Goal: Find specific page/section: Find specific page/section

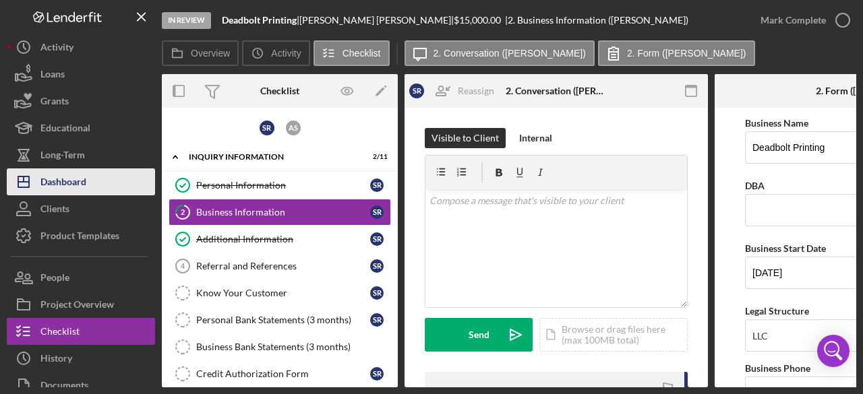
click at [60, 183] on div "Dashboard" at bounding box center [63, 184] width 46 height 30
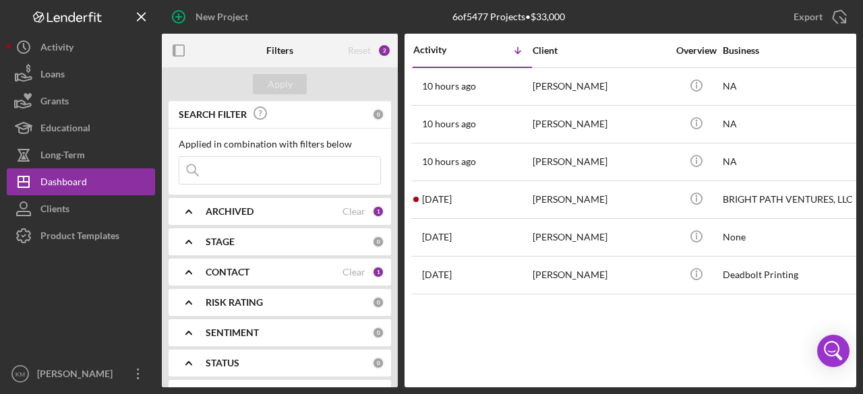
click at [233, 208] on b "ARCHIVED" at bounding box center [230, 211] width 48 height 11
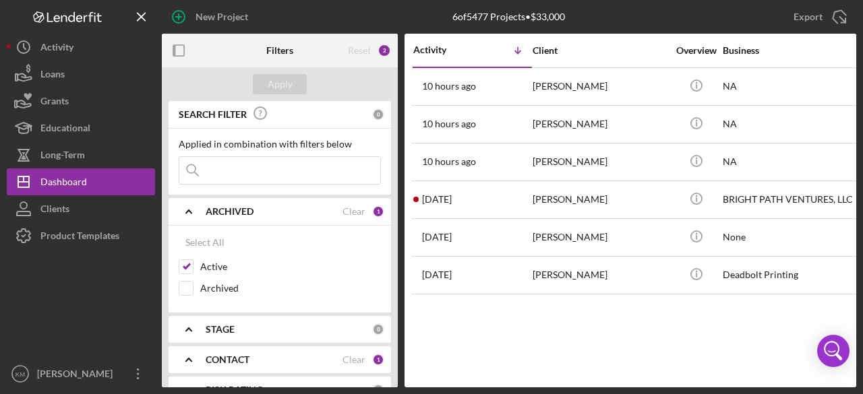
click at [229, 355] on b "CONTACT" at bounding box center [228, 360] width 44 height 11
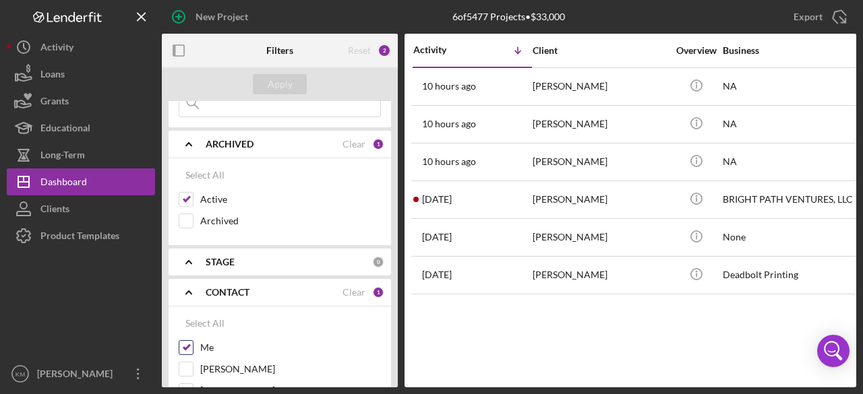
scroll to position [135, 0]
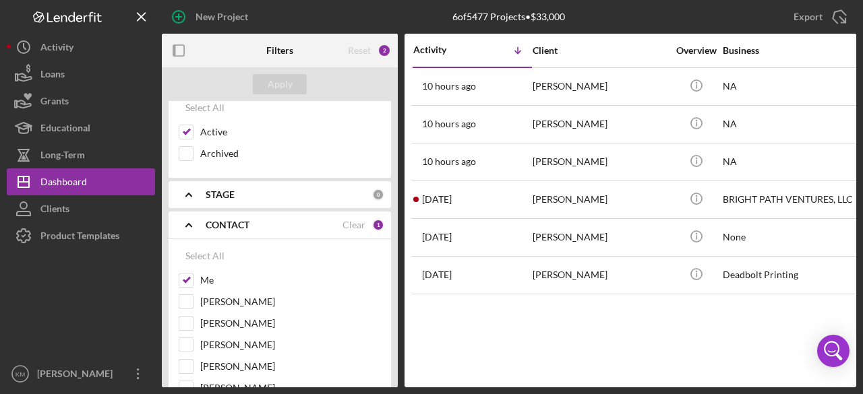
click at [374, 225] on div "1" at bounding box center [378, 225] width 12 height 12
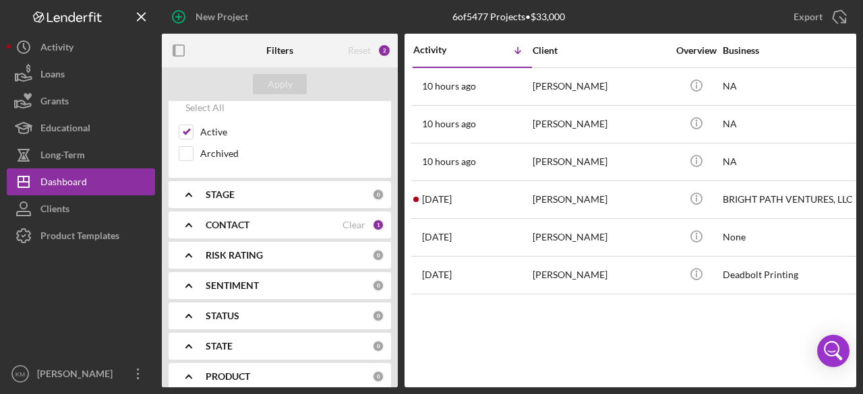
click at [376, 224] on div "1" at bounding box center [378, 225] width 12 height 12
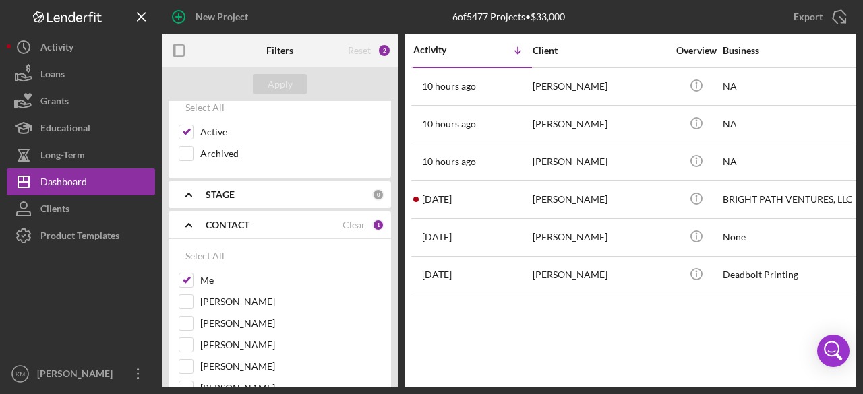
scroll to position [67, 0]
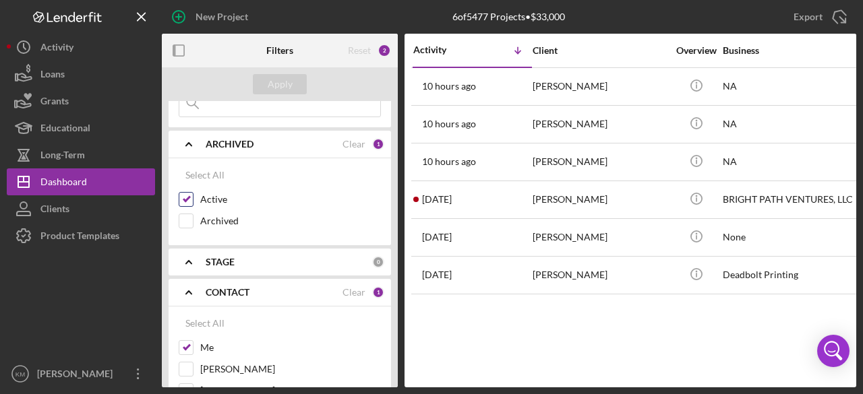
click at [190, 199] on input "Active" at bounding box center [185, 199] width 13 height 13
checkbox input "false"
click at [185, 218] on input "Archived" at bounding box center [185, 220] width 13 height 13
checkbox input "true"
click at [192, 201] on input "Active" at bounding box center [185, 199] width 13 height 13
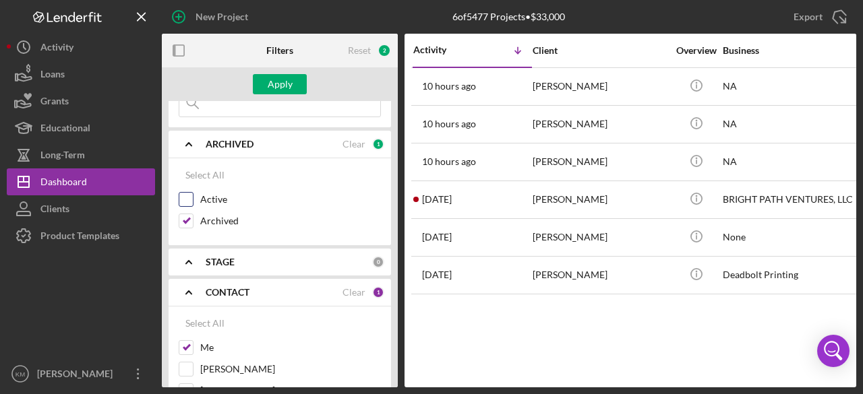
checkbox input "true"
click at [190, 218] on input "Archived" at bounding box center [185, 220] width 13 height 13
checkbox input "false"
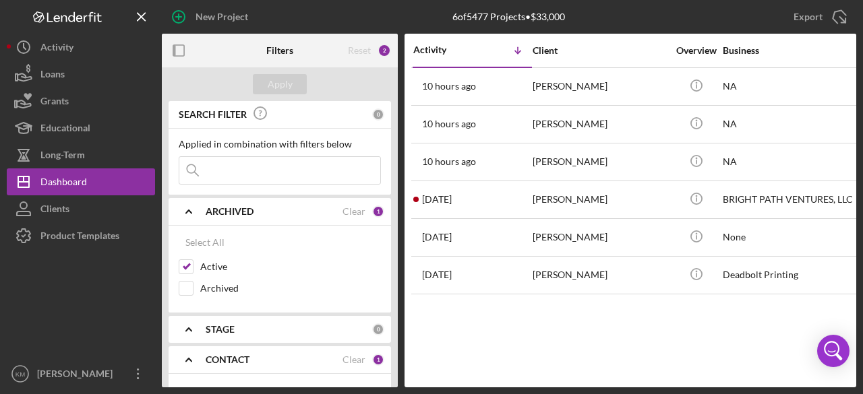
click at [193, 211] on icon "Icon/Expander" at bounding box center [189, 212] width 34 height 34
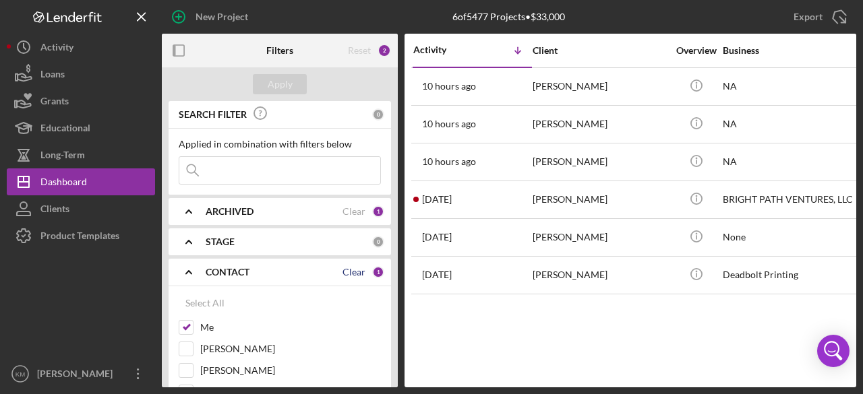
click at [348, 273] on div "Clear" at bounding box center [353, 272] width 23 height 11
click at [208, 300] on div "Select All" at bounding box center [204, 303] width 39 height 27
checkbox input "true"
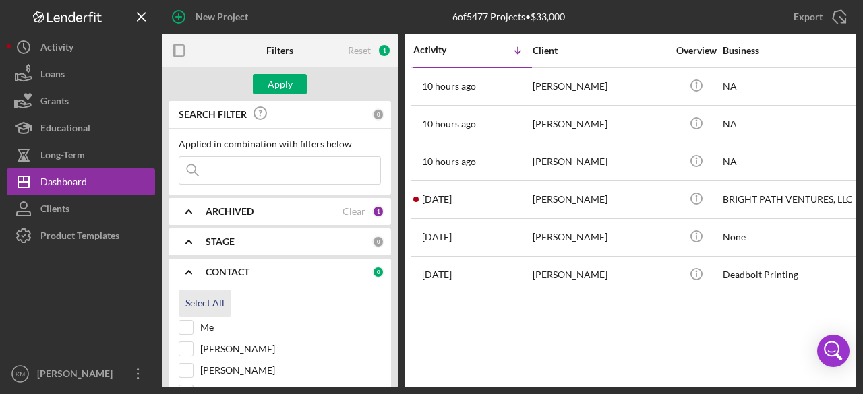
checkbox input "true"
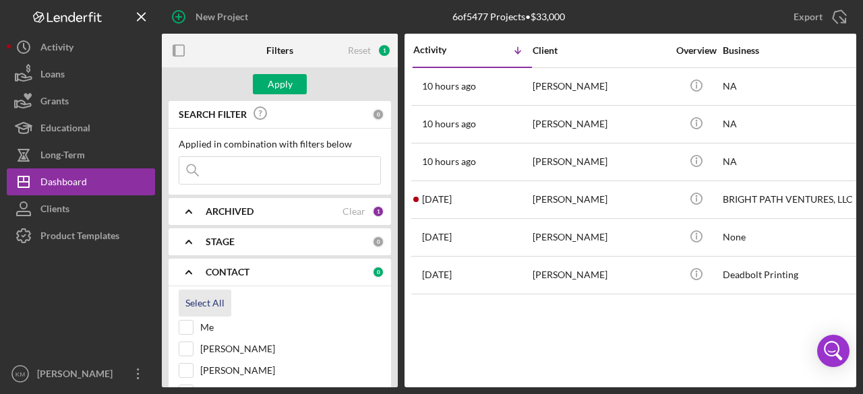
checkbox input "true"
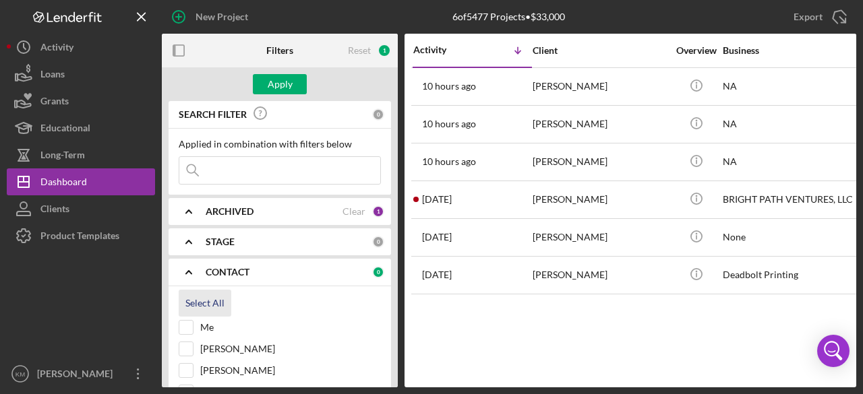
checkbox input "true"
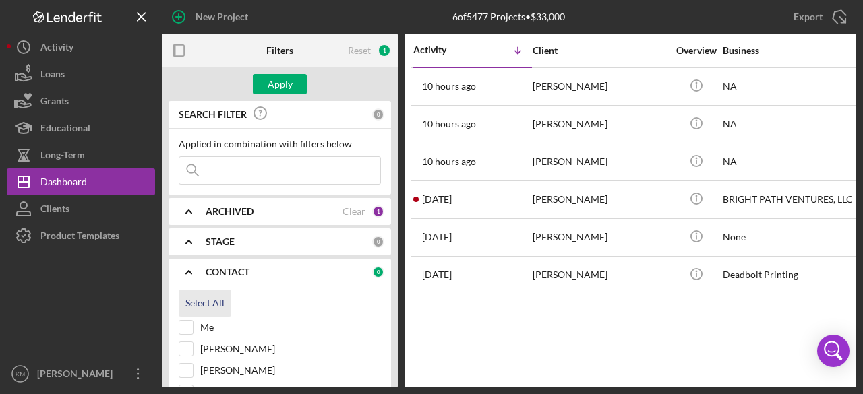
checkbox input "true"
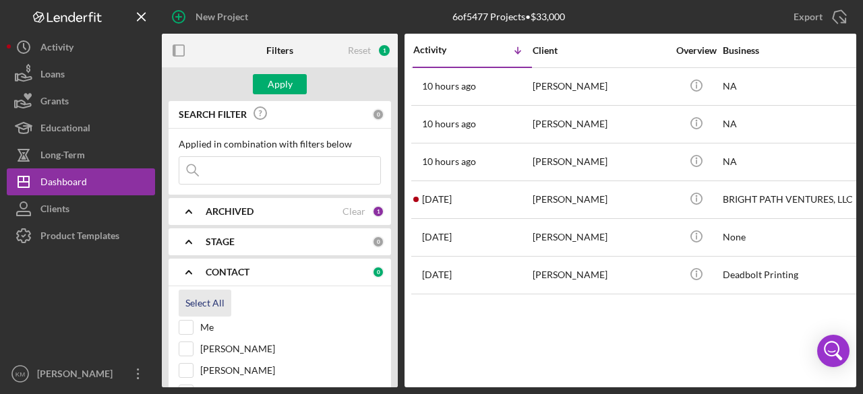
checkbox input "true"
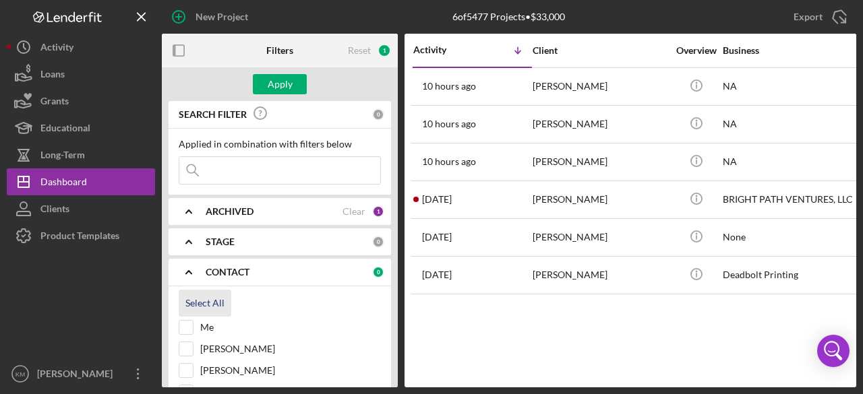
checkbox input "true"
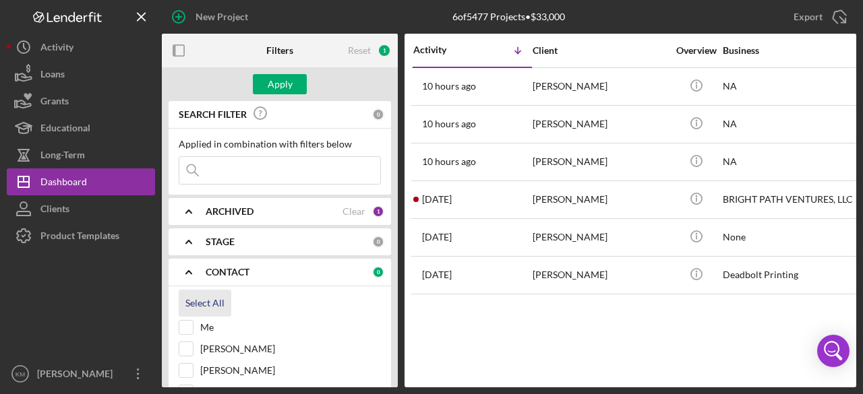
checkbox input "true"
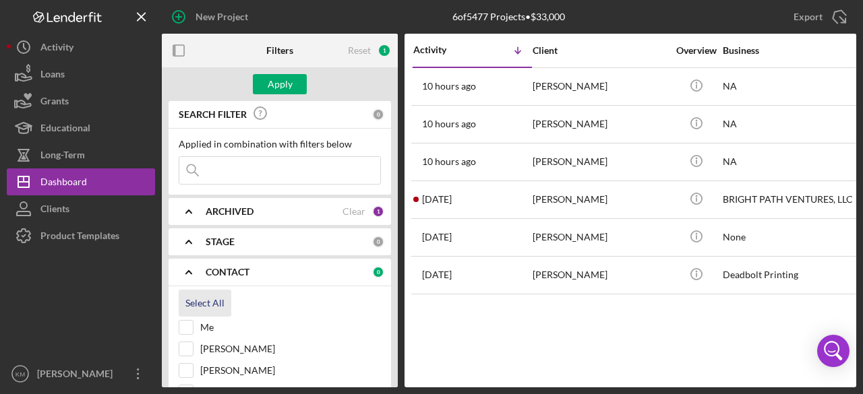
checkbox input "true"
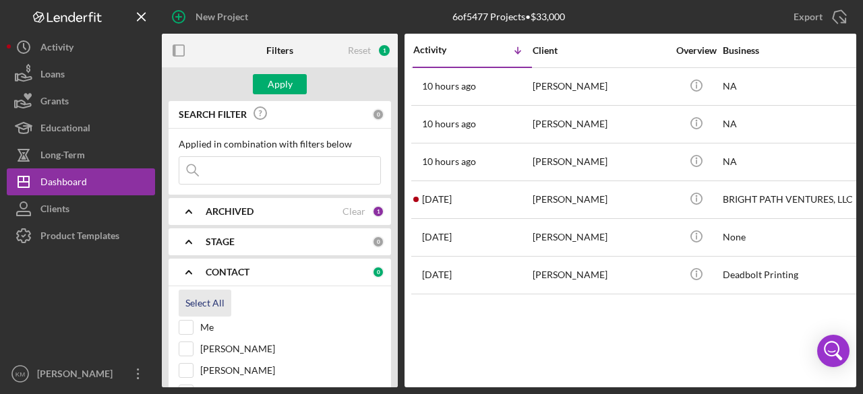
checkbox input "true"
click at [223, 172] on input at bounding box center [279, 170] width 201 height 27
drag, startPoint x: 220, startPoint y: 168, endPoint x: 210, endPoint y: 173, distance: 11.2
click at [208, 173] on input at bounding box center [279, 170] width 201 height 27
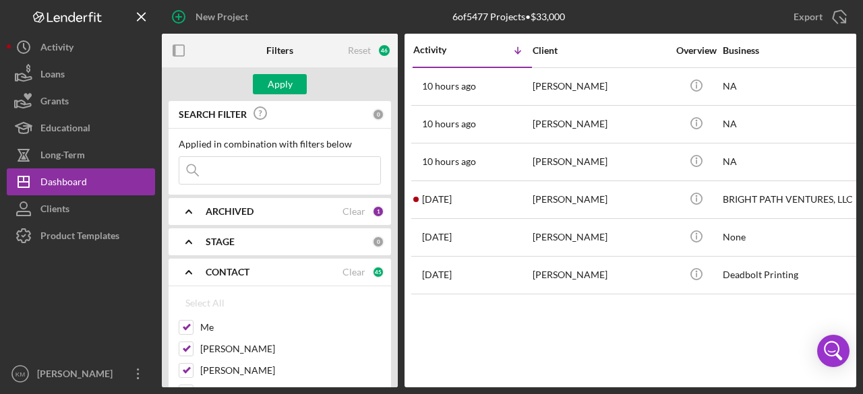
type input "Peyton Staff"
click at [283, 88] on div "Apply" at bounding box center [280, 84] width 25 height 20
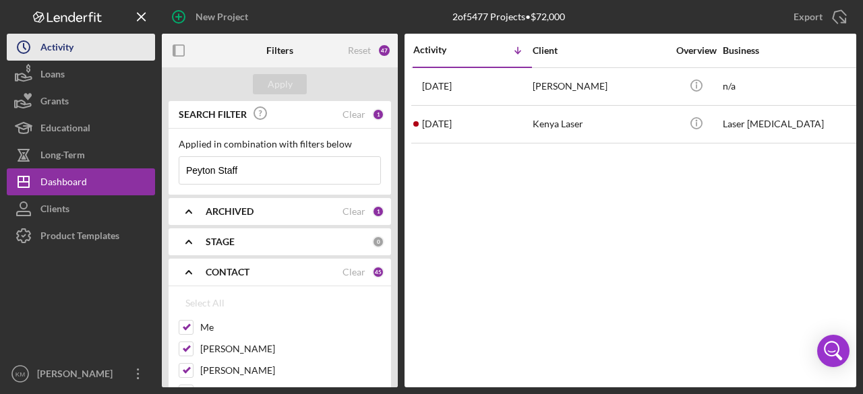
click at [82, 55] on button "Icon/History Activity" at bounding box center [81, 47] width 148 height 27
